Goal: Task Accomplishment & Management: Manage account settings

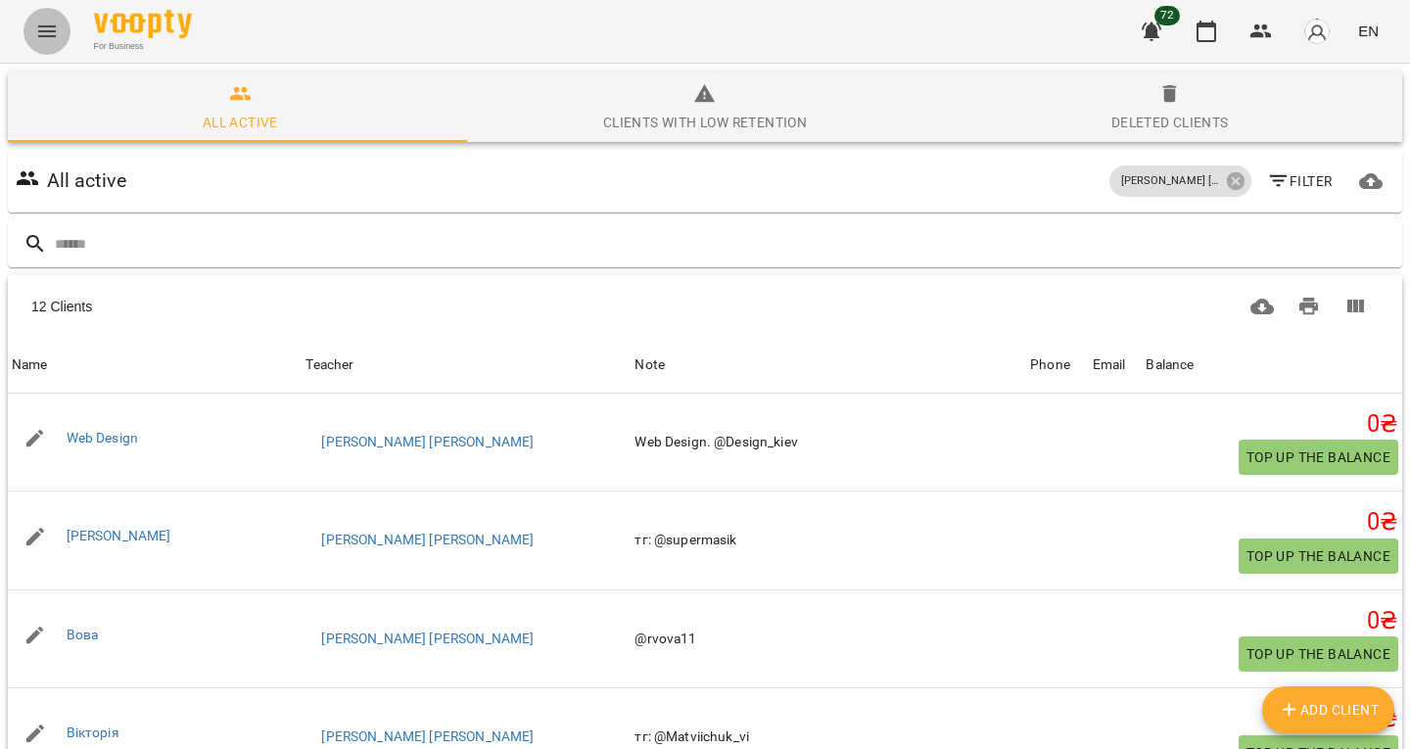
click at [36, 14] on button "Menu" at bounding box center [46, 31] width 47 height 47
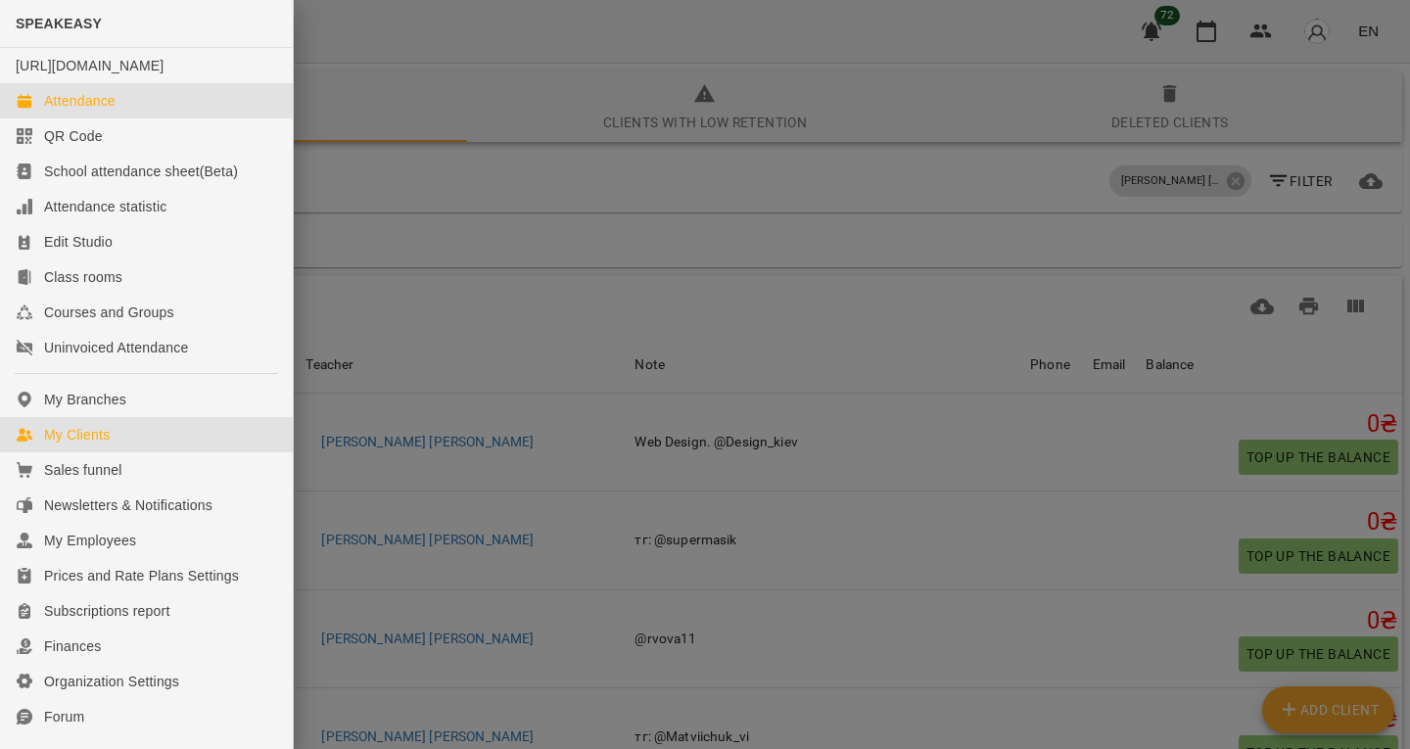
click at [125, 117] on link "Attendance" at bounding box center [146, 100] width 293 height 35
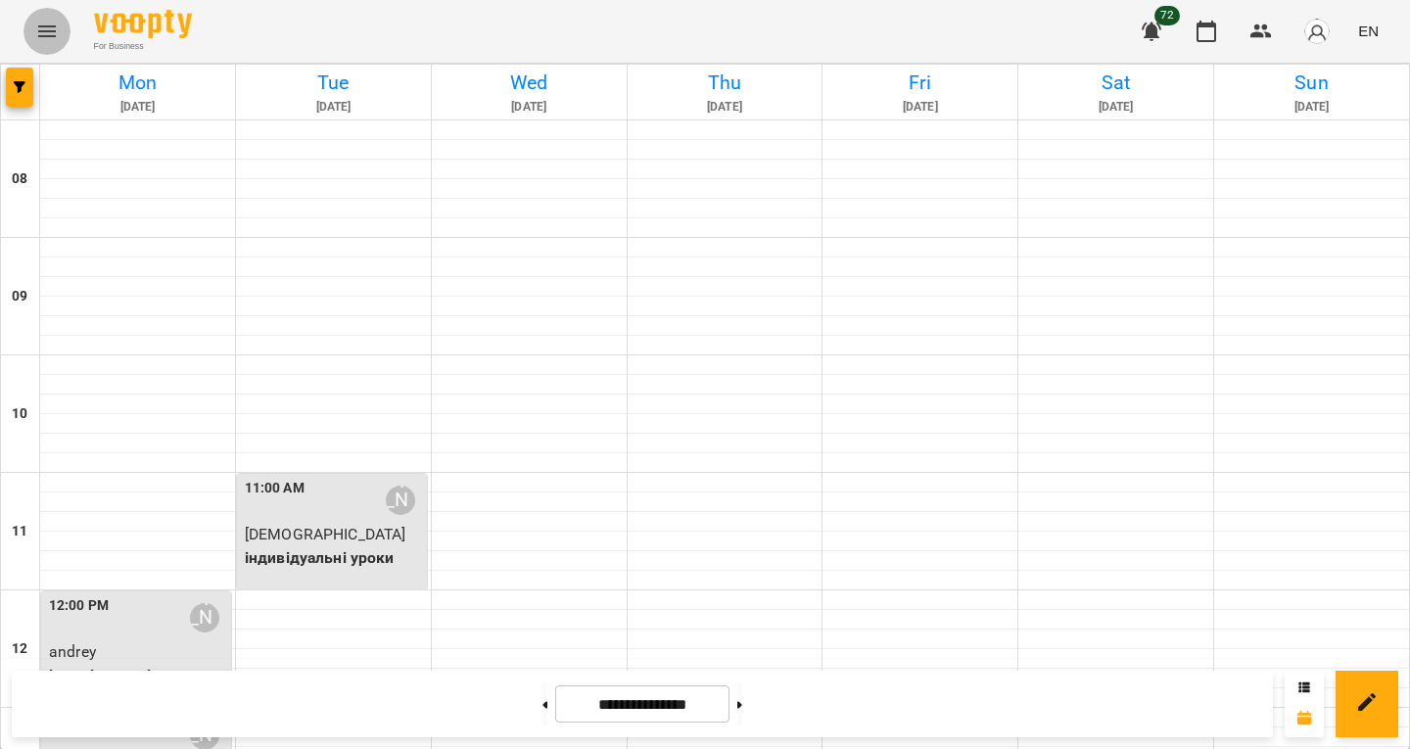
click at [49, 45] on button "Menu" at bounding box center [46, 31] width 47 height 47
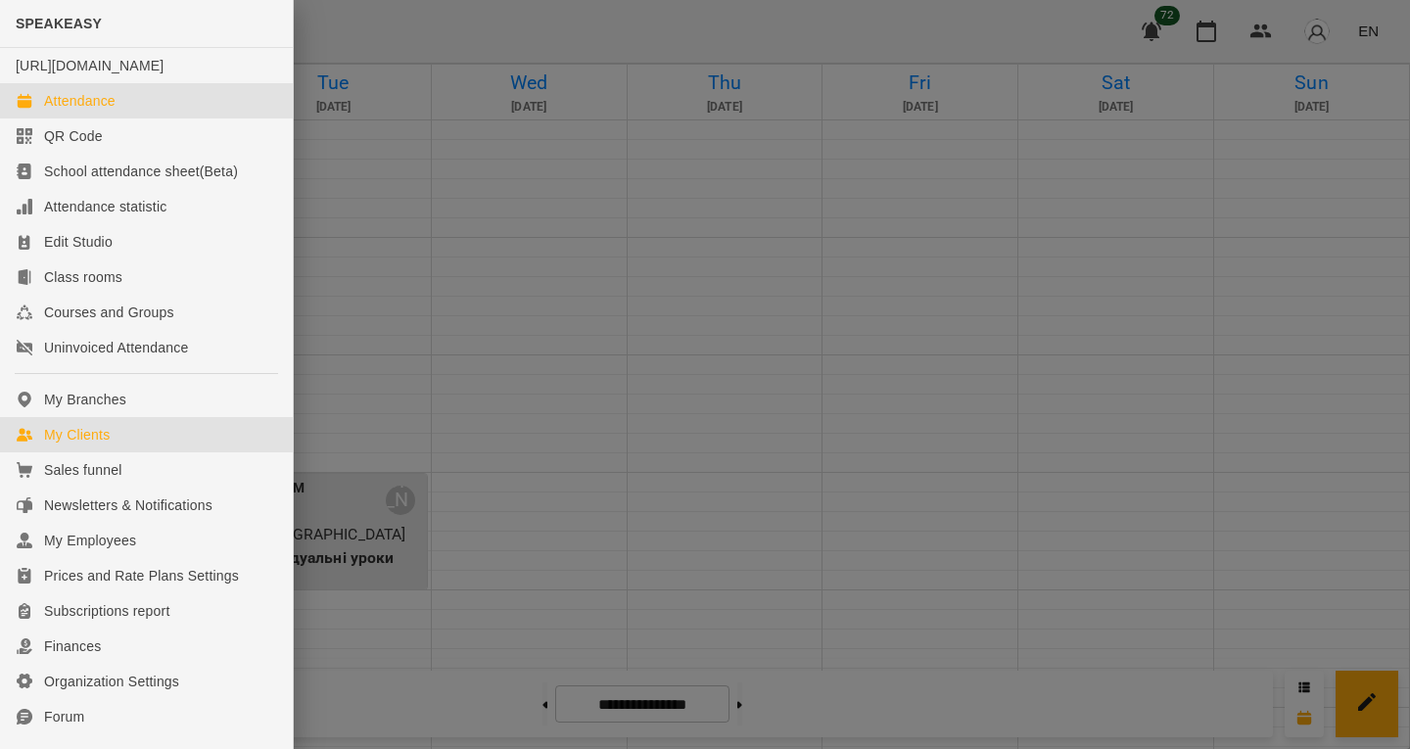
click at [119, 446] on link "My Clients" at bounding box center [146, 434] width 293 height 35
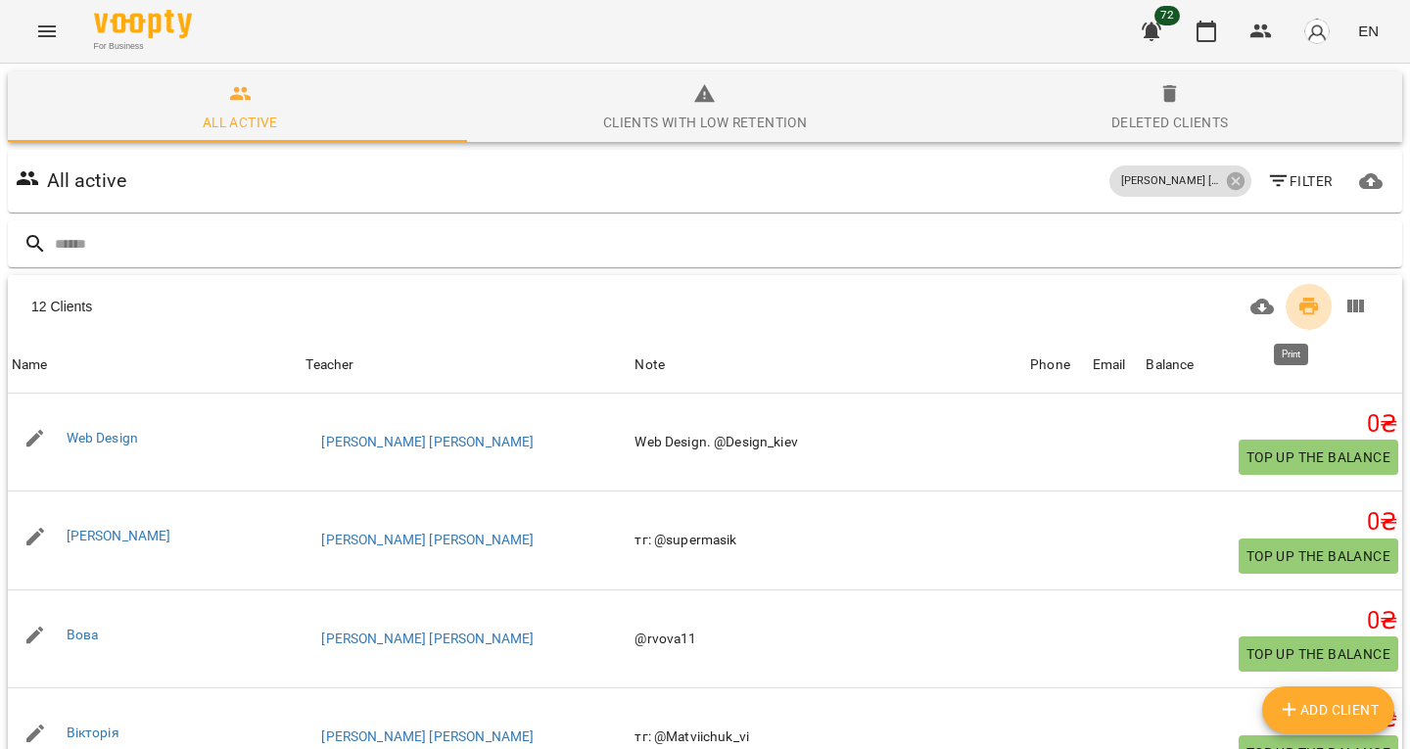
click at [1299, 311] on icon "Print" at bounding box center [1309, 307] width 20 height 18
click at [1250, 300] on icon "Download CSV" at bounding box center [1261, 306] width 23 height 23
click at [1351, 307] on button "Columns view" at bounding box center [1355, 306] width 47 height 47
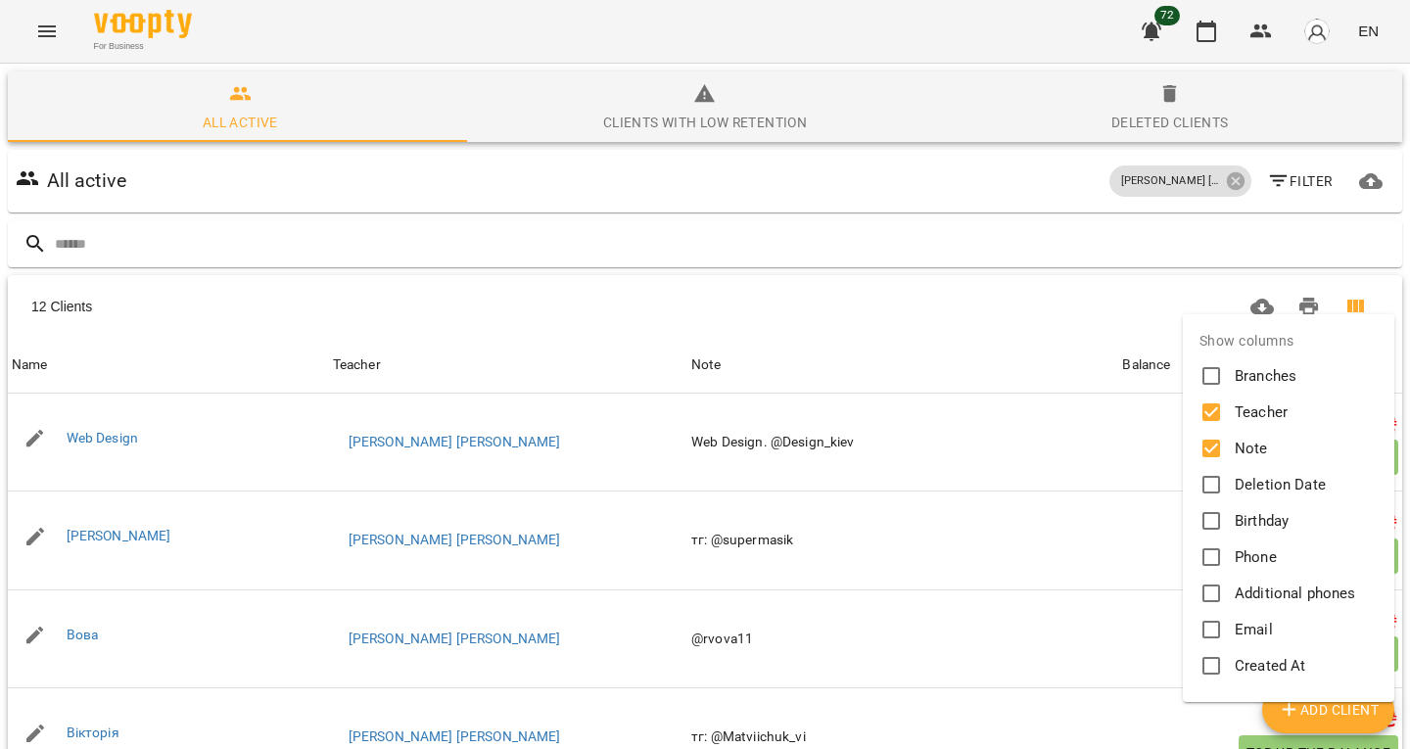
click at [1129, 537] on div at bounding box center [705, 374] width 1410 height 749
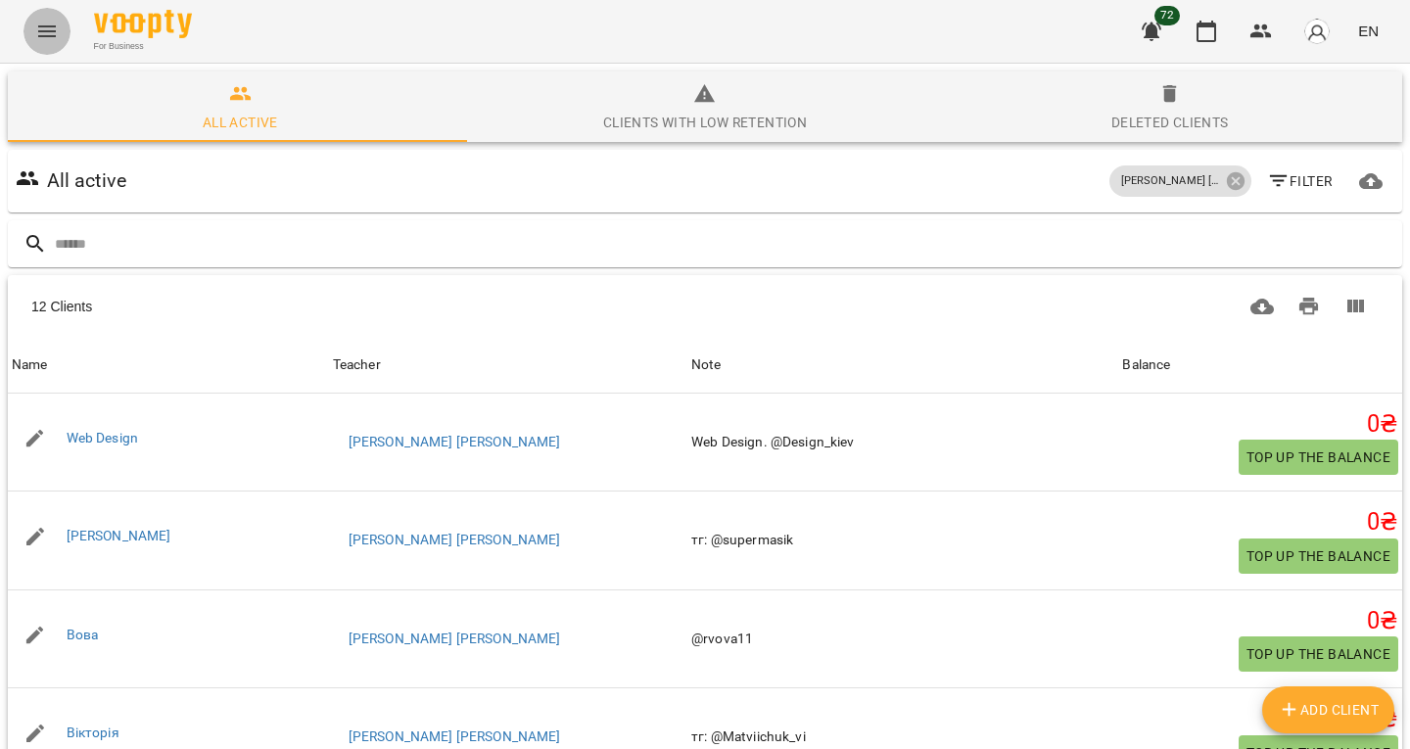
click at [48, 41] on icon "Menu" at bounding box center [46, 31] width 23 height 23
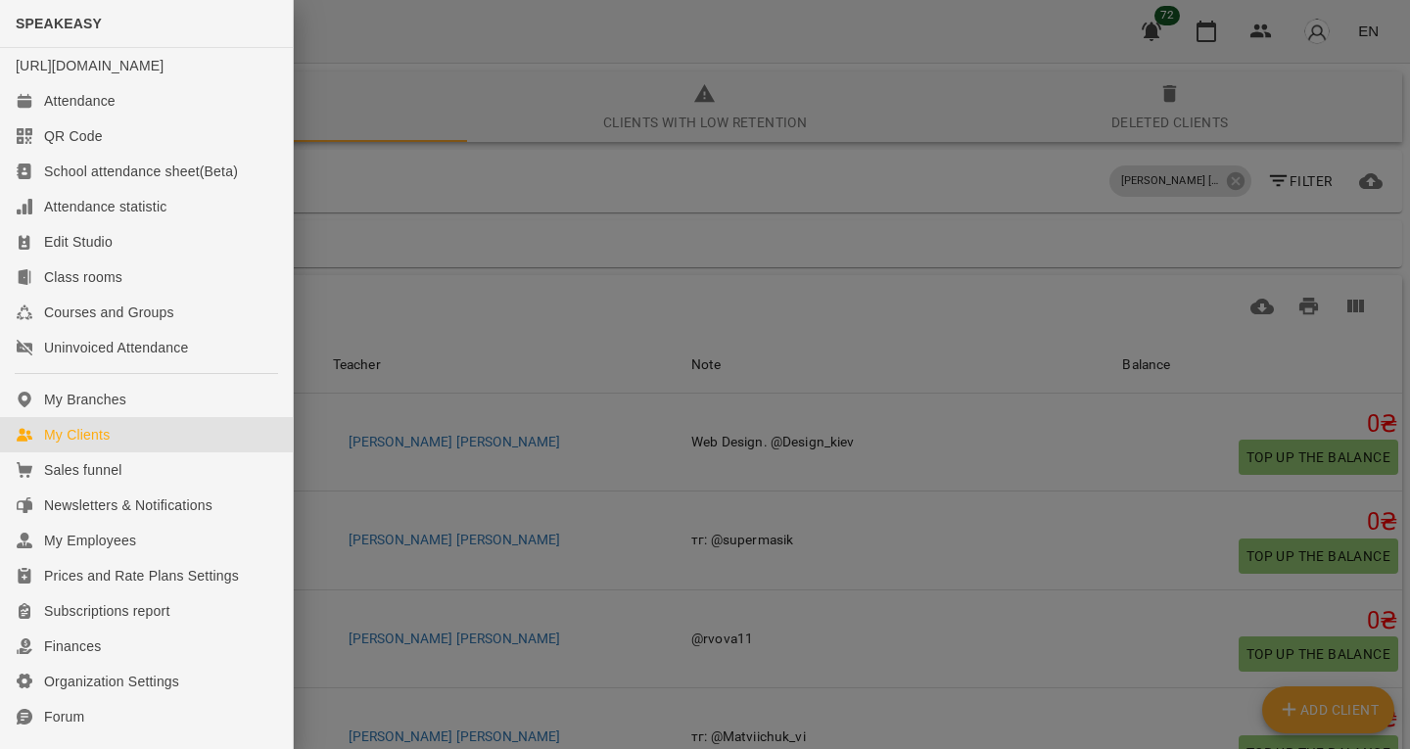
click at [585, 153] on div at bounding box center [705, 374] width 1410 height 749
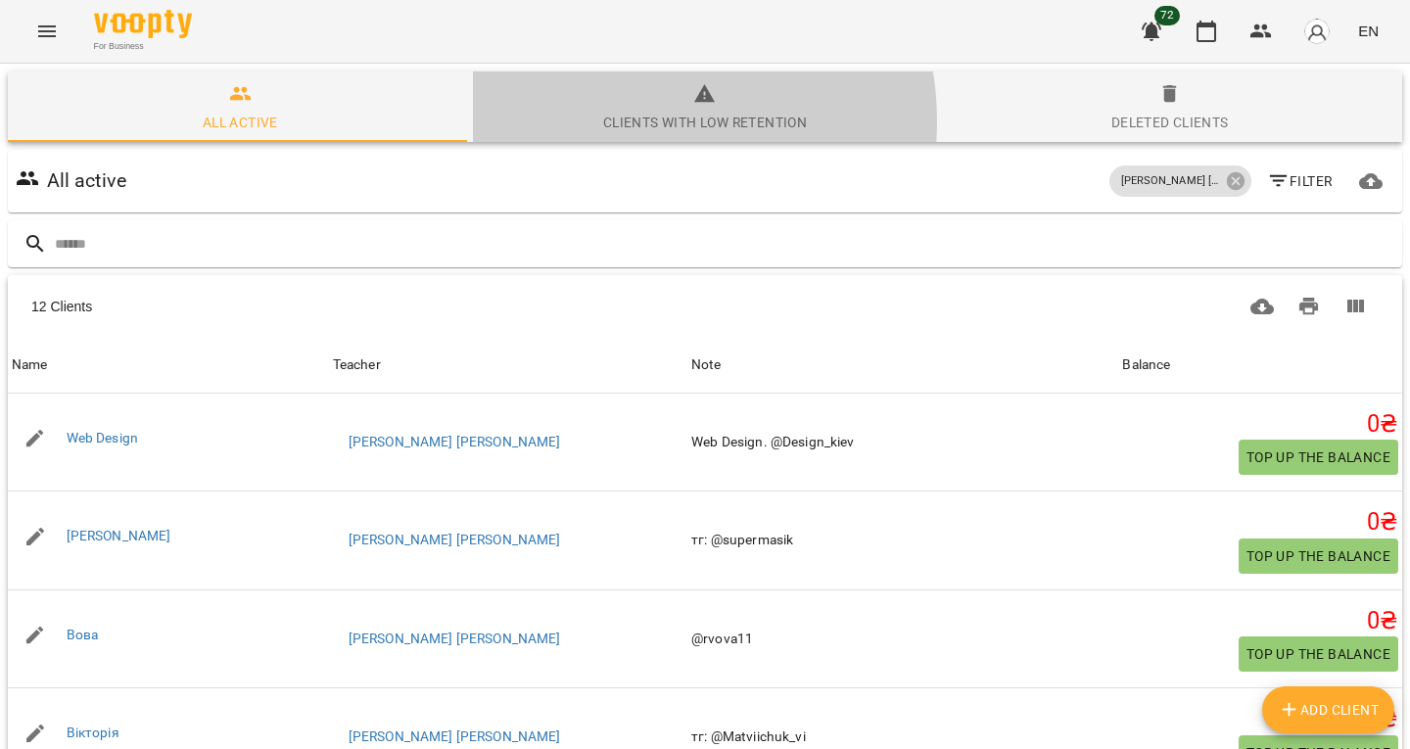
click at [622, 121] on div "Clients with low retention" at bounding box center [705, 122] width 204 height 23
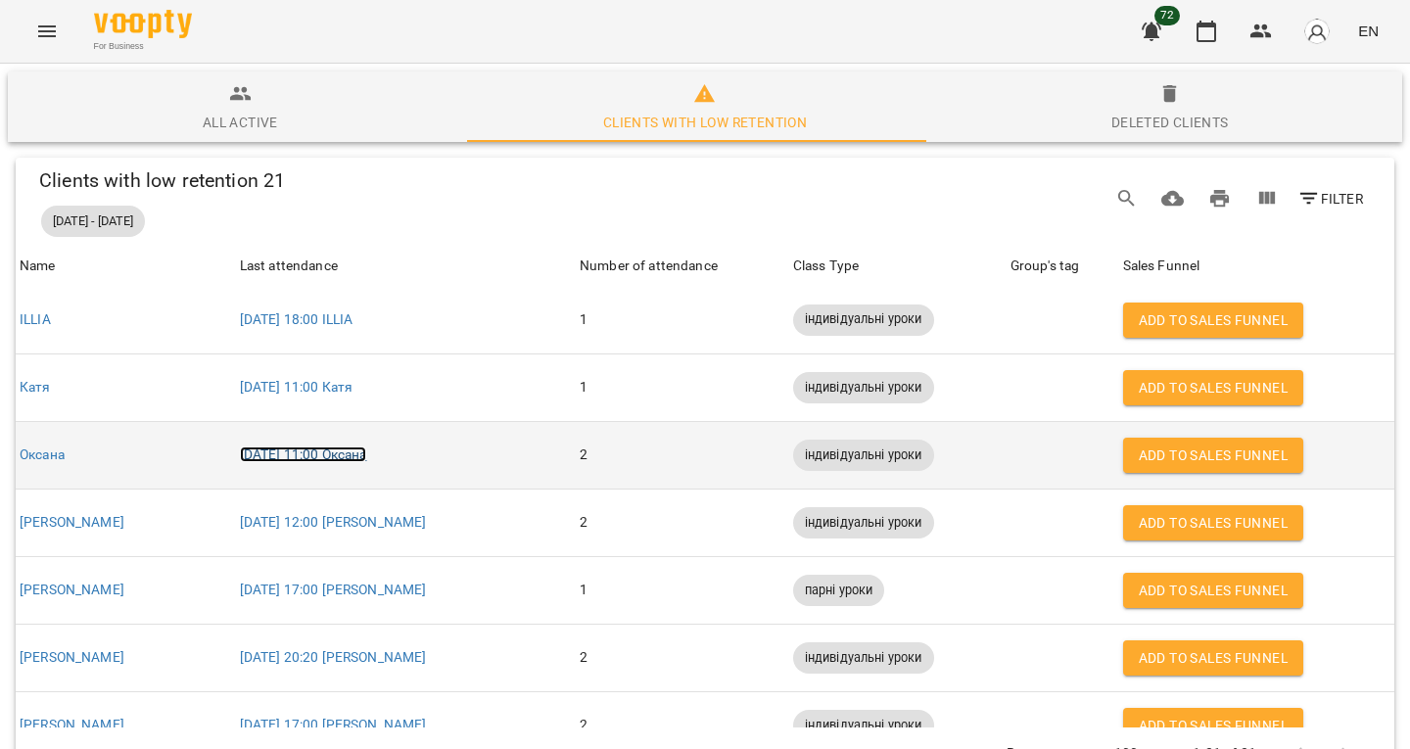
scroll to position [618, 0]
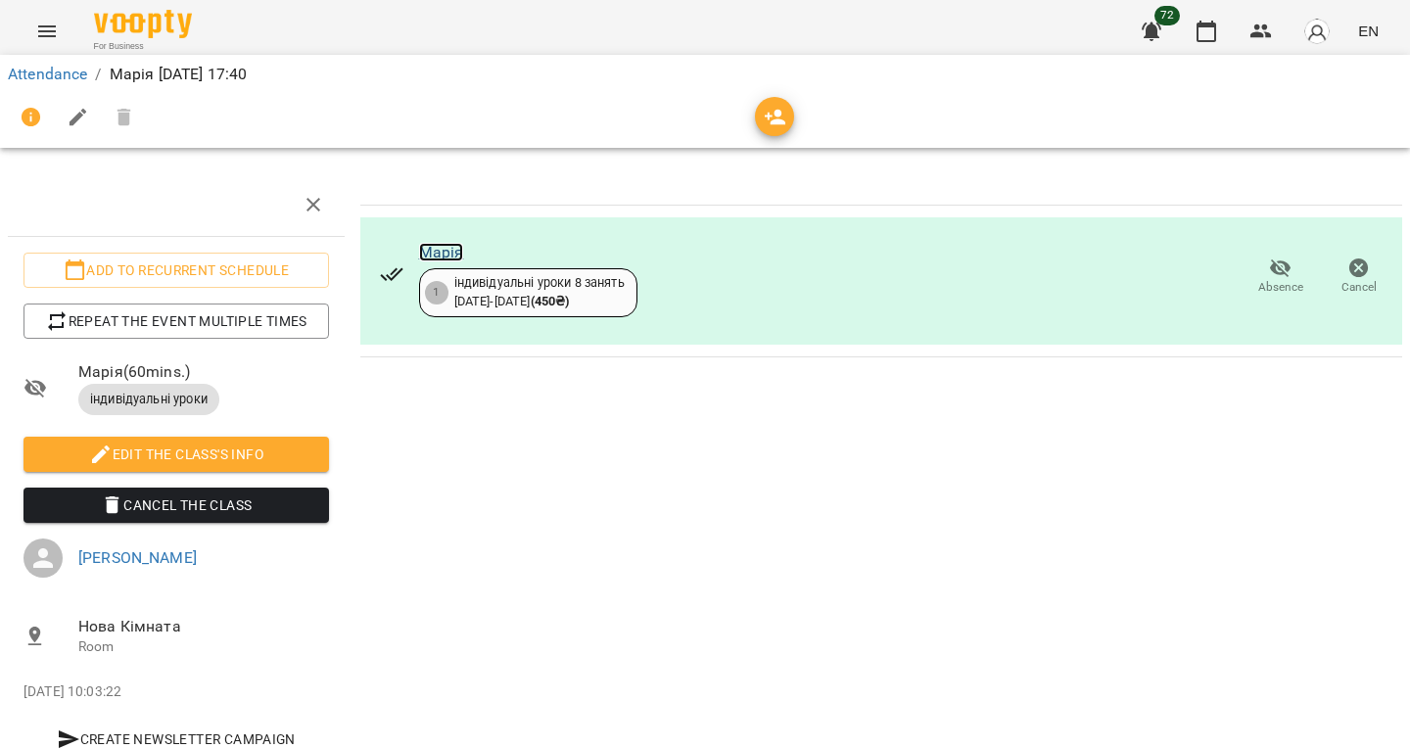
click at [440, 247] on link "Марія" at bounding box center [441, 252] width 45 height 19
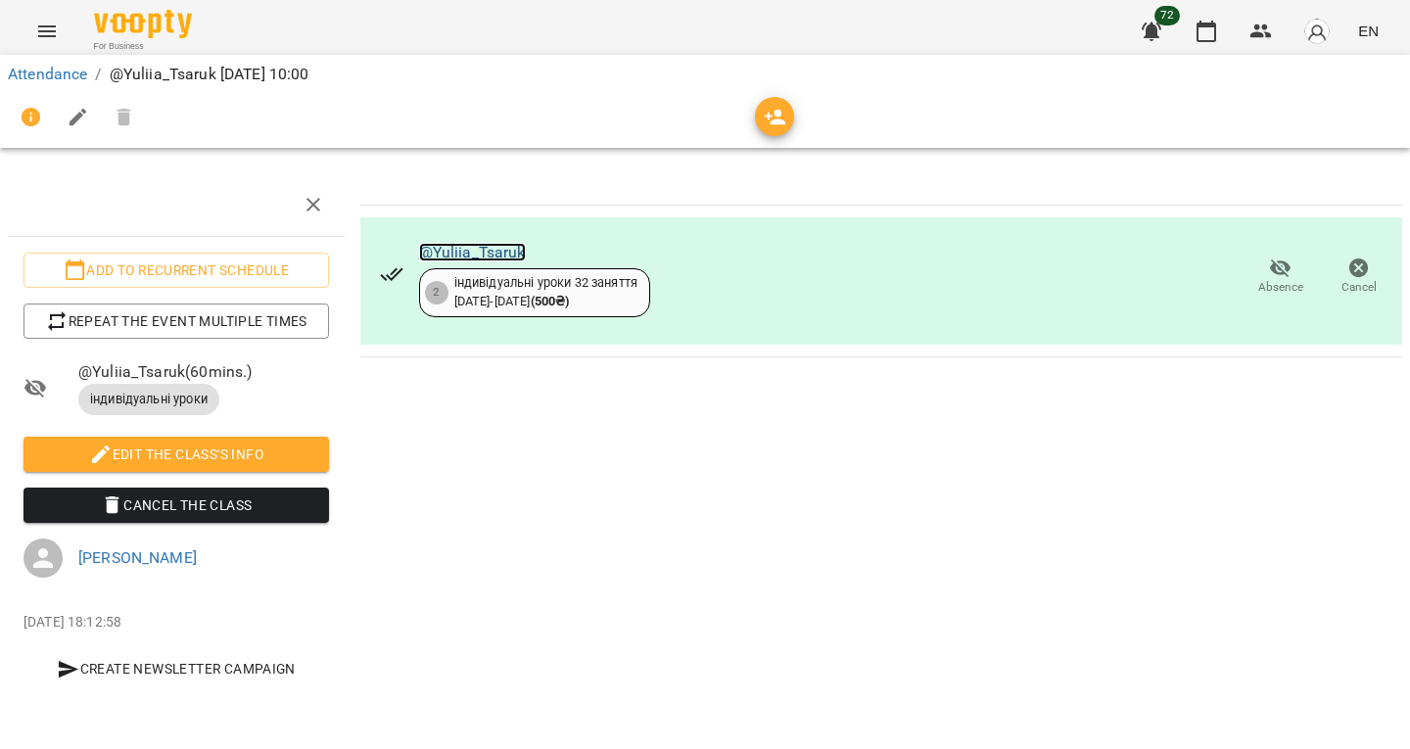
click at [479, 249] on link "@Yuliia_Tsaruk" at bounding box center [472, 252] width 107 height 19
click at [441, 245] on link "ILLIA" at bounding box center [436, 252] width 34 height 19
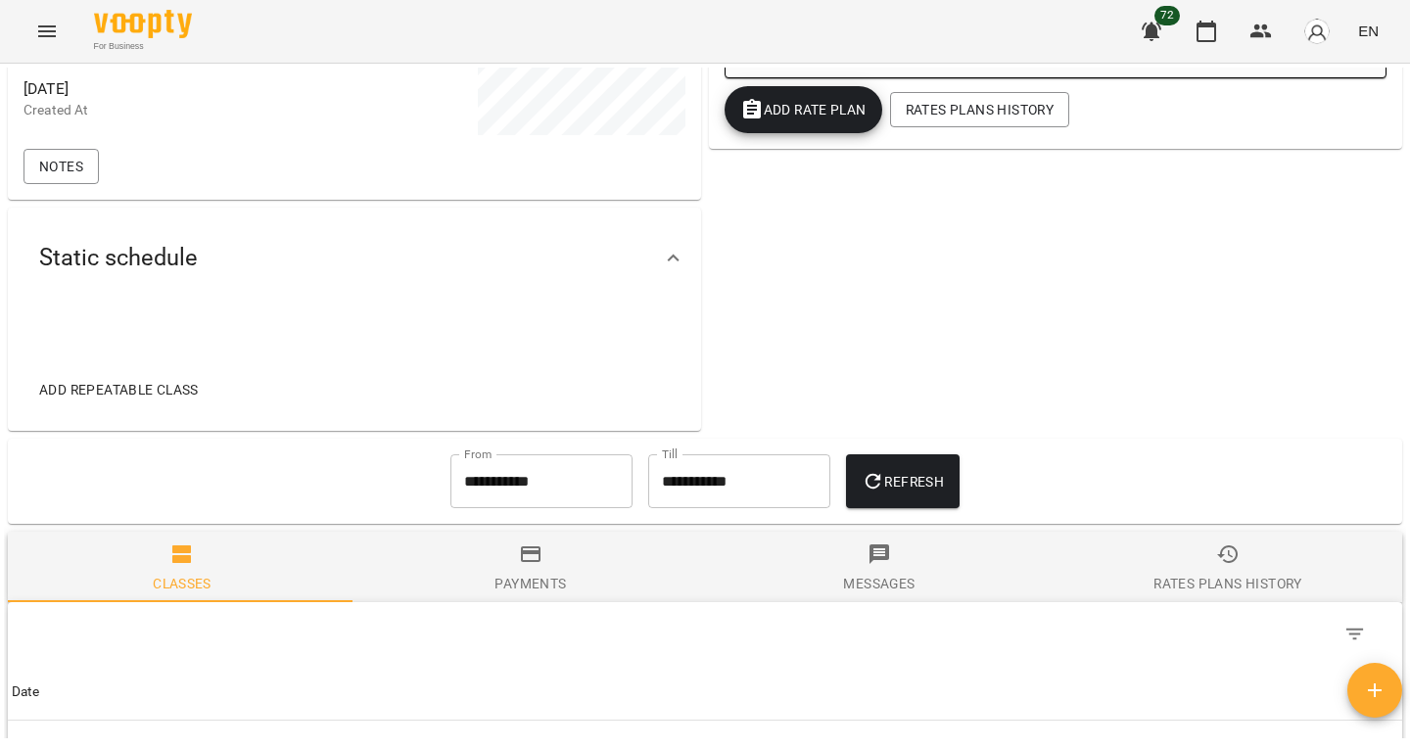
scroll to position [534, 0]
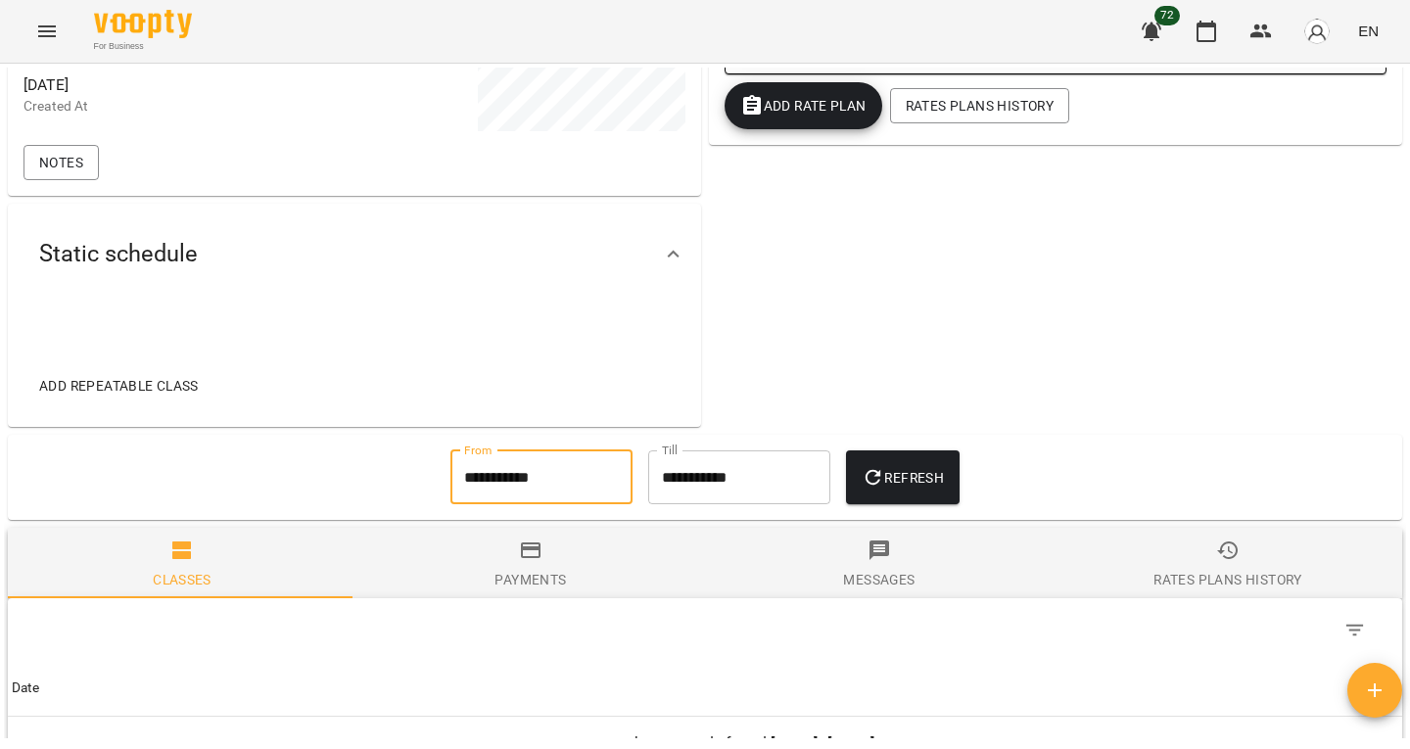
click at [539, 495] on input "**********" at bounding box center [541, 477] width 182 height 55
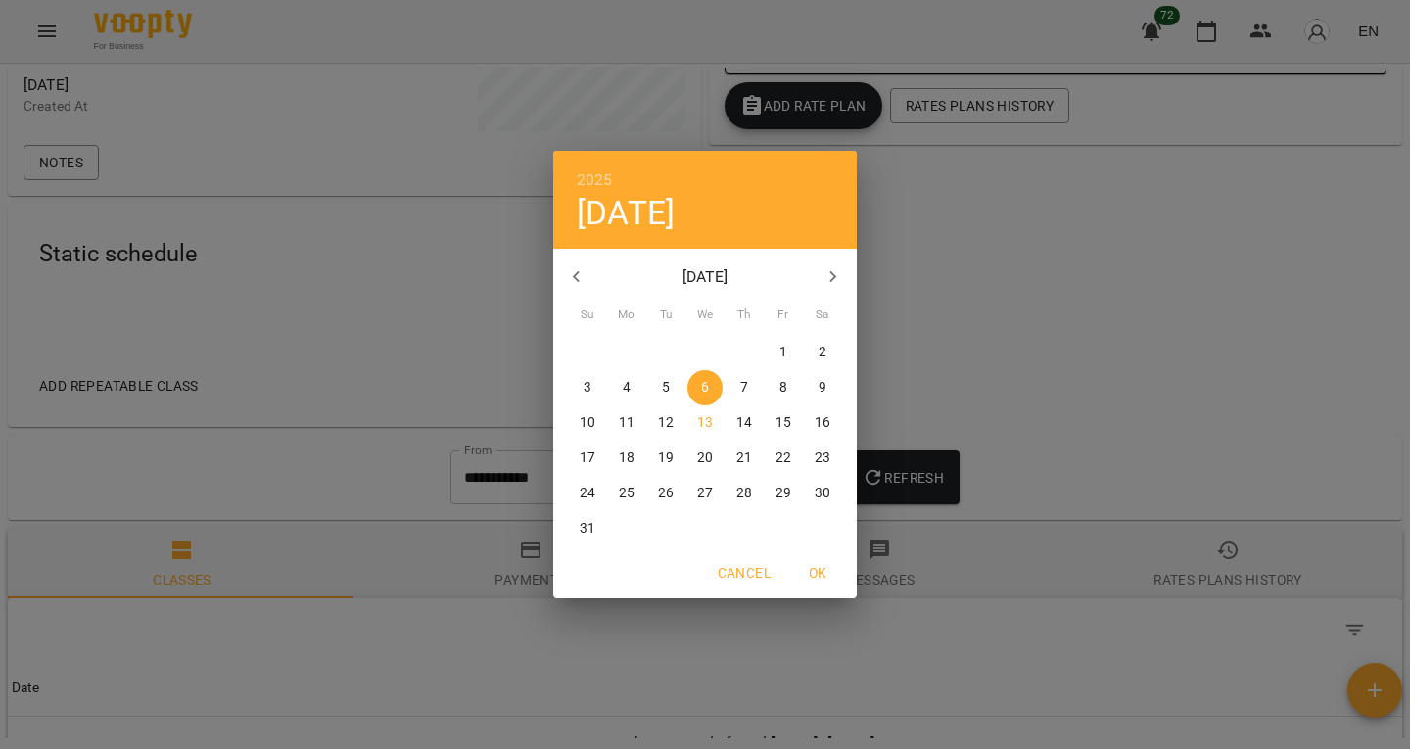
click at [572, 273] on icon "button" at bounding box center [576, 276] width 23 height 23
click at [710, 397] on span "11" at bounding box center [704, 388] width 35 height 20
type input "**********"
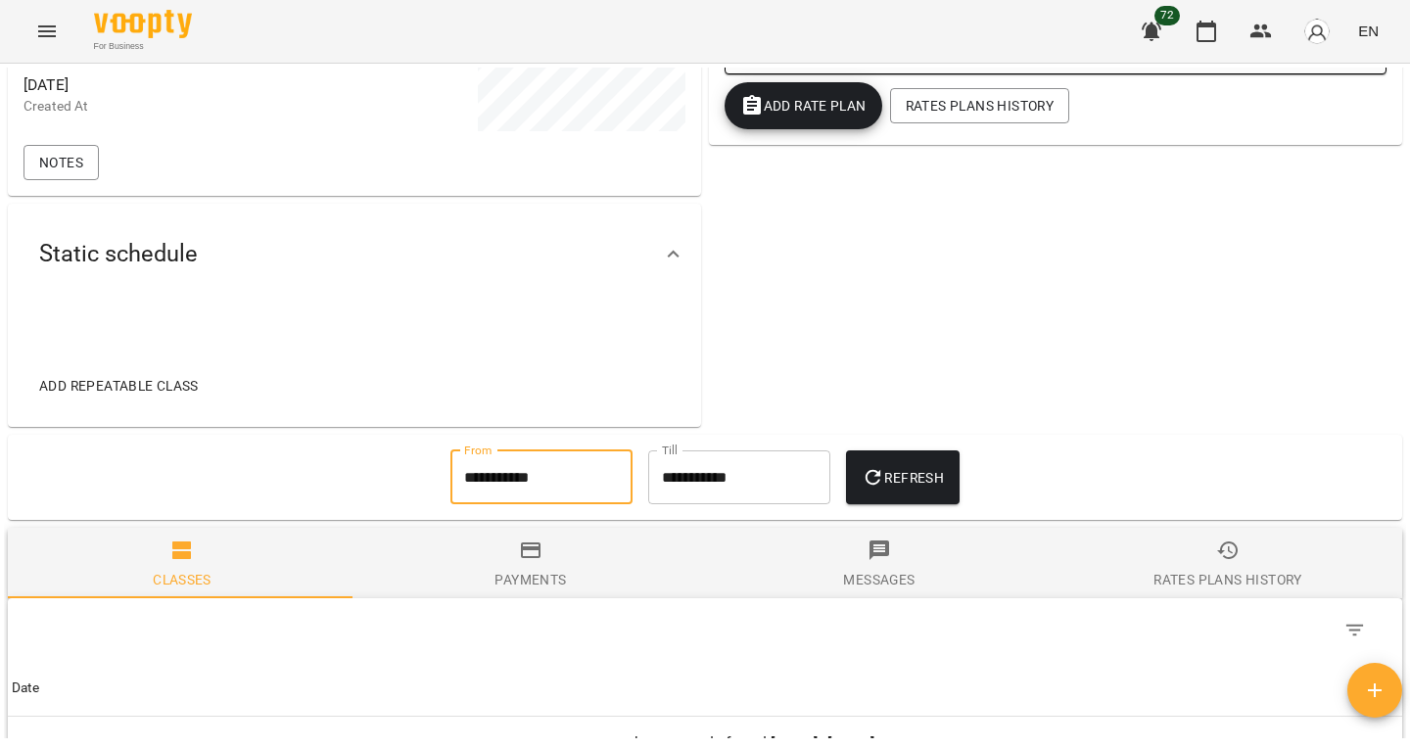
click at [912, 483] on button "Refresh" at bounding box center [903, 477] width 114 height 55
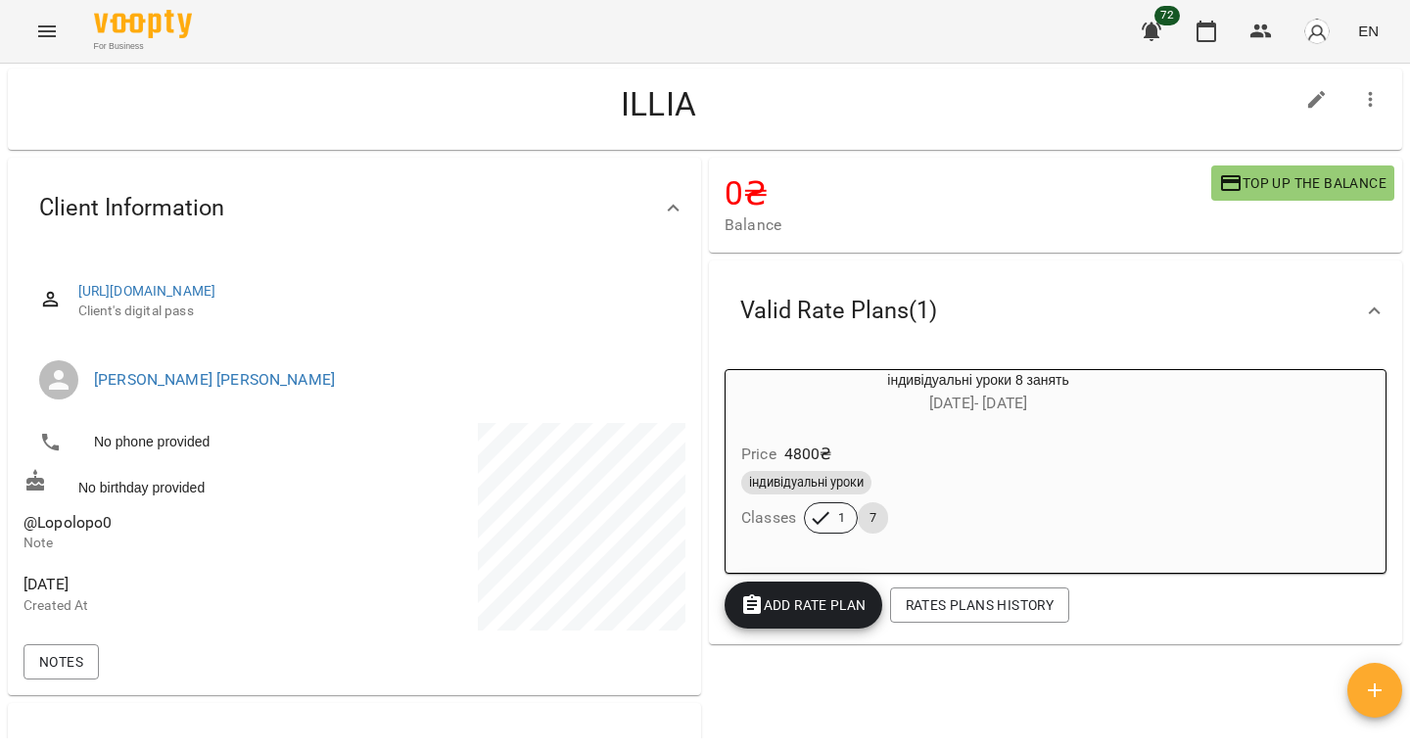
scroll to position [0, 0]
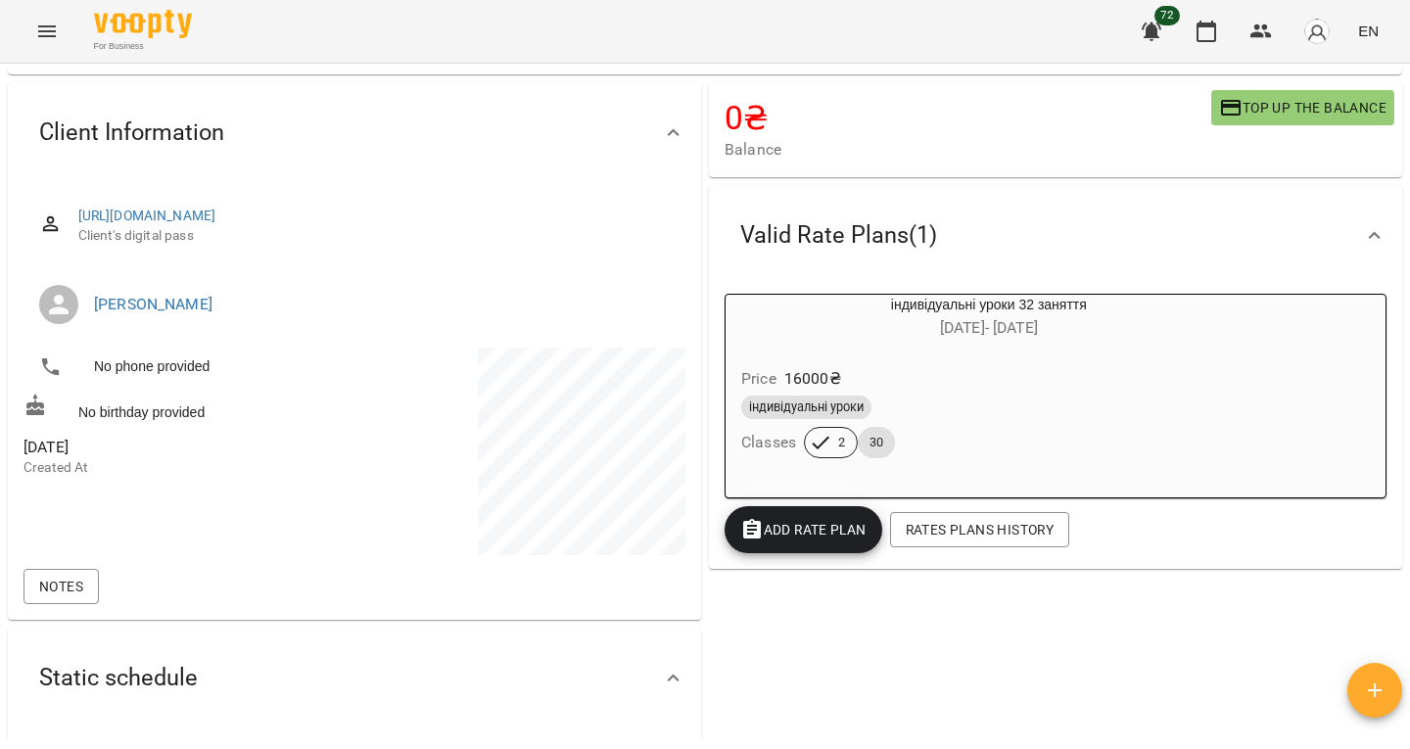
scroll to position [113, 0]
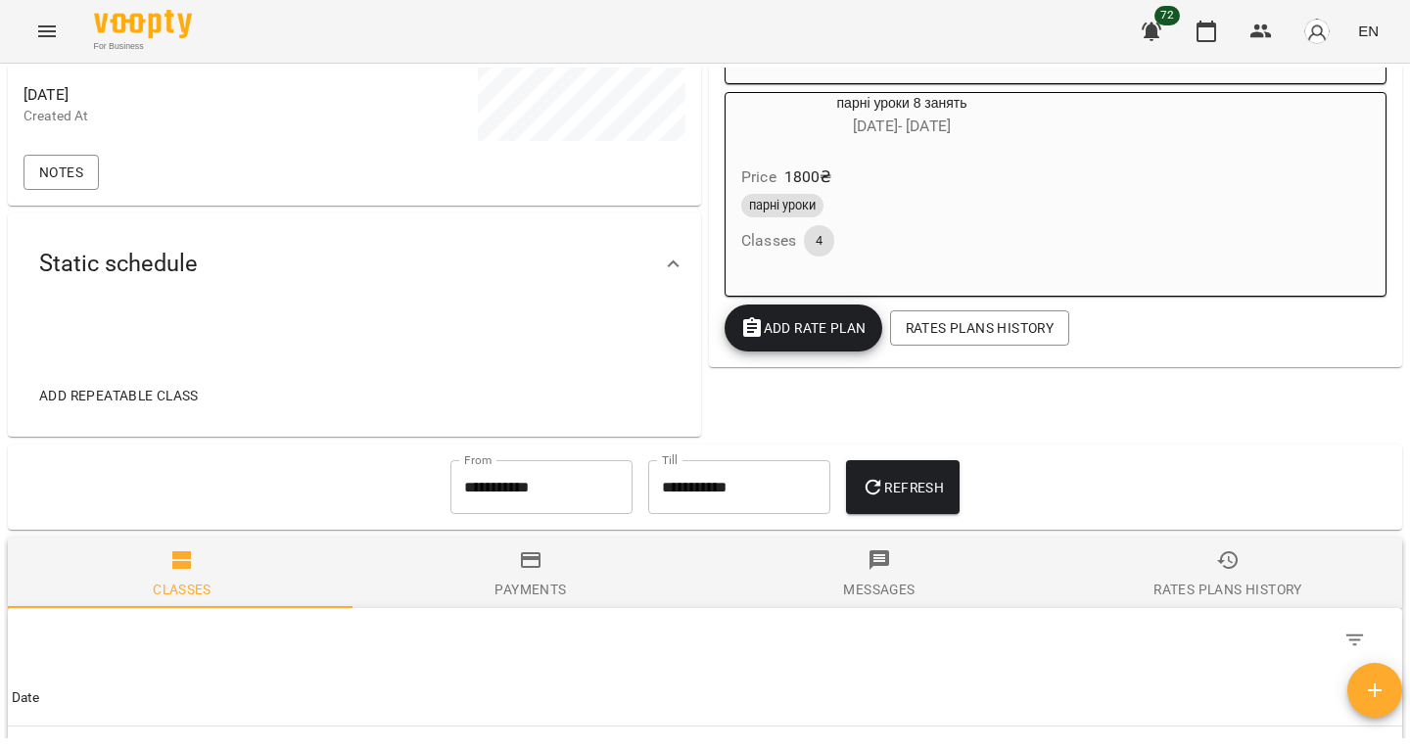
scroll to position [525, 0]
